Goal: Task Accomplishment & Management: Manage account settings

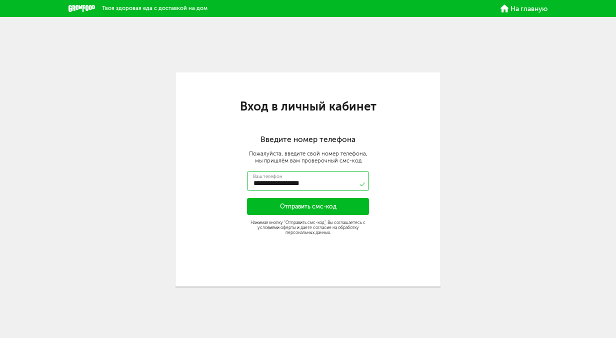
type input "**********"
click at [311, 210] on button "Отправить смс-код" at bounding box center [308, 206] width 122 height 17
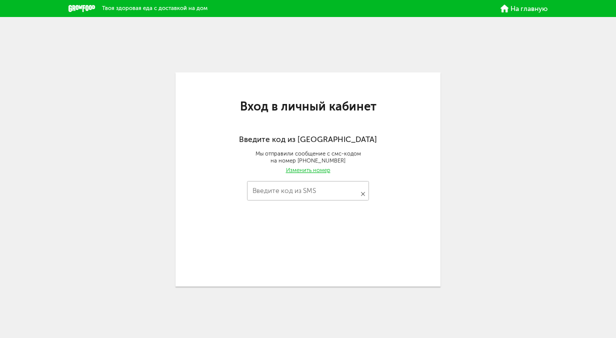
click at [299, 193] on input "Введите код из SMS" at bounding box center [308, 190] width 122 height 19
type input "****"
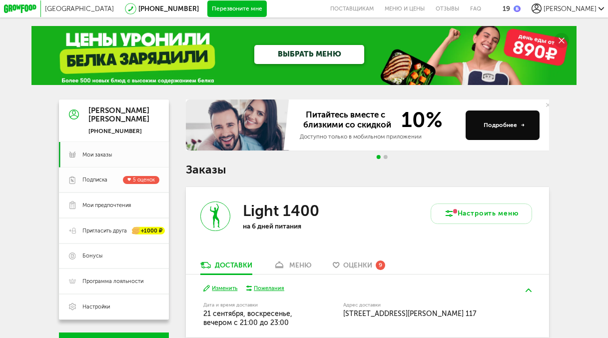
click at [107, 182] on span "Подписка 5 оценок" at bounding box center [120, 180] width 77 height 8
click at [97, 153] on span "Мои заказы" at bounding box center [96, 154] width 29 height 7
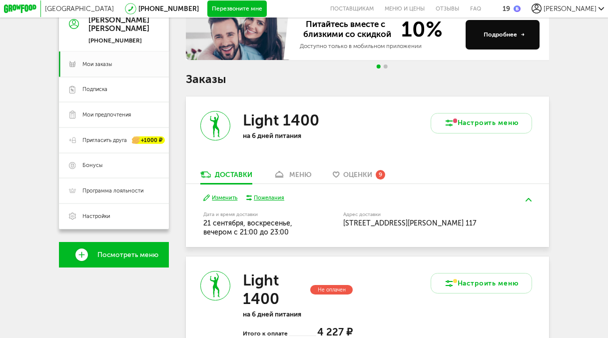
scroll to position [164, 0]
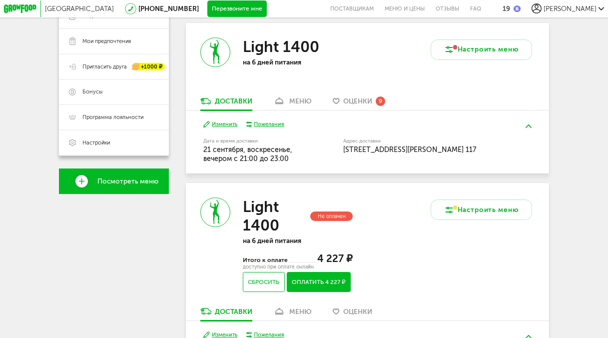
click at [296, 102] on div "меню" at bounding box center [300, 101] width 22 height 8
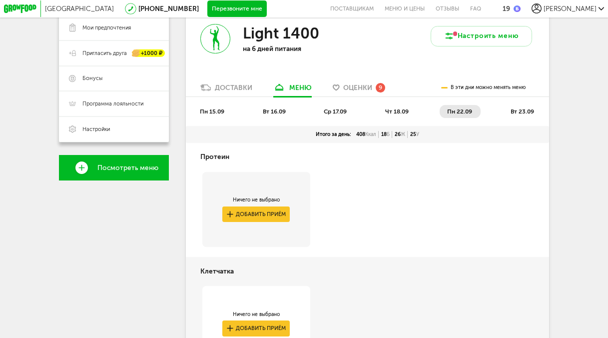
scroll to position [178, 0]
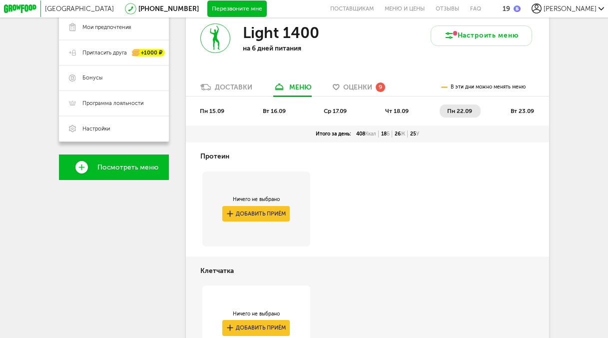
click at [455, 114] on span "пн 22.09" at bounding box center [459, 110] width 25 height 7
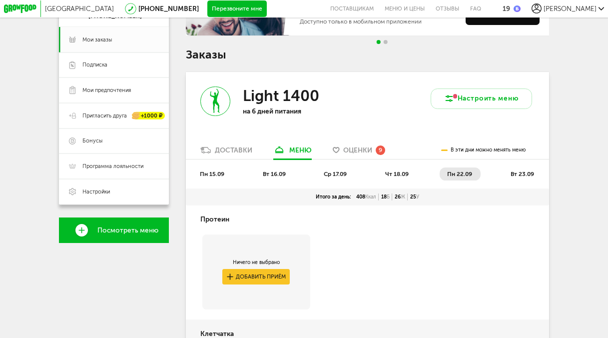
scroll to position [114, 0]
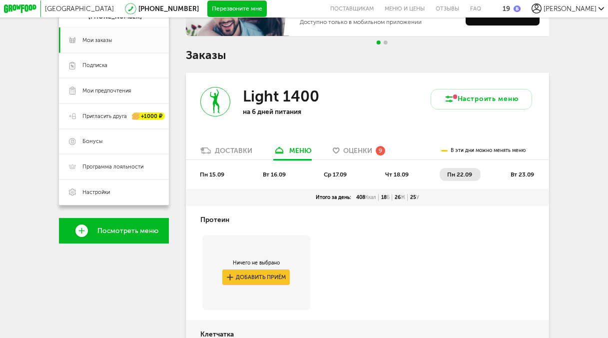
click at [527, 172] on li "вт 23.09" at bounding box center [522, 174] width 39 height 13
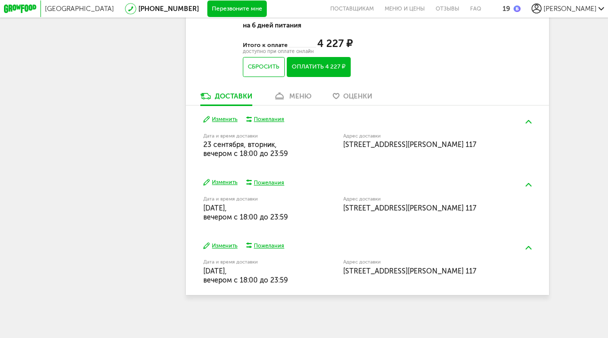
scroll to position [1123, 0]
click at [296, 93] on div "меню" at bounding box center [300, 96] width 22 height 8
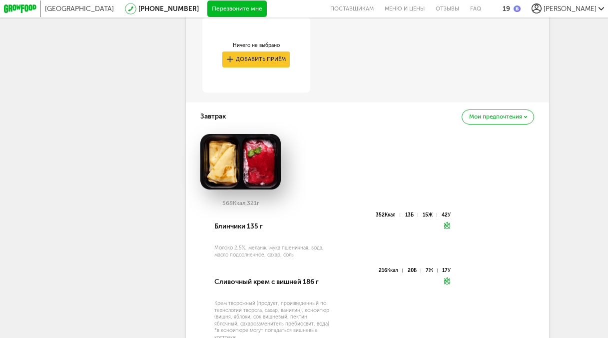
scroll to position [1369, 0]
click at [520, 120] on span "Мои предпочтения" at bounding box center [495, 117] width 53 height 6
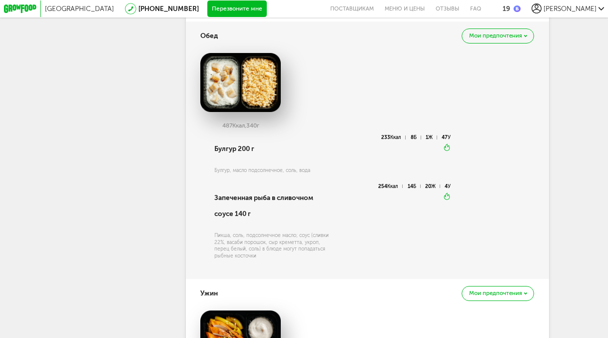
scroll to position [1723, 0]
